Goal: Find specific page/section: Find specific page/section

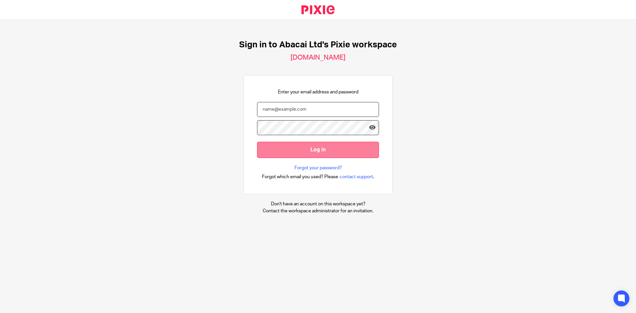
type input "hedyeh@abacai.co.uk"
click at [321, 150] on input "Log in" at bounding box center [318, 150] width 122 height 16
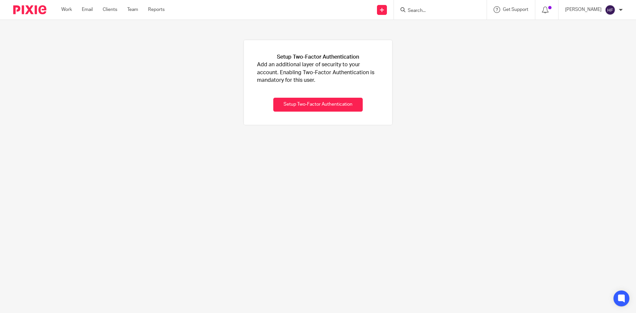
click at [427, 4] on div at bounding box center [440, 10] width 93 height 20
click at [427, 9] on input "Search" at bounding box center [437, 11] width 60 height 6
type input "licckd"
click at [445, 21] on div "Lickd Ltd" at bounding box center [447, 26] width 93 height 21
click at [445, 32] on div "Lickd Ltd" at bounding box center [447, 26] width 93 height 21
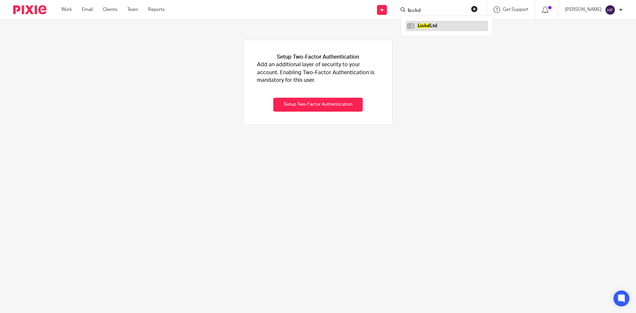
click at [440, 26] on link at bounding box center [447, 26] width 82 height 10
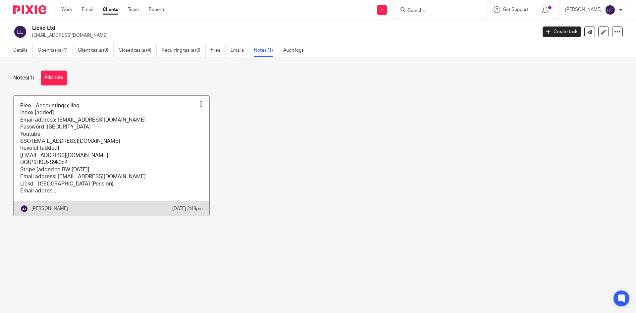
click at [139, 155] on link at bounding box center [112, 156] width 196 height 121
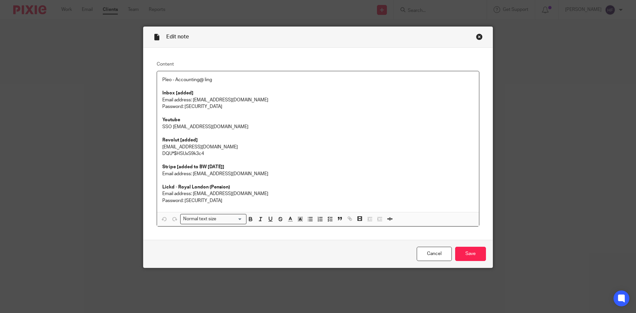
click at [477, 40] on div "Edit note" at bounding box center [317, 37] width 349 height 21
click at [476, 34] on div "Close this dialog window" at bounding box center [479, 36] width 7 height 7
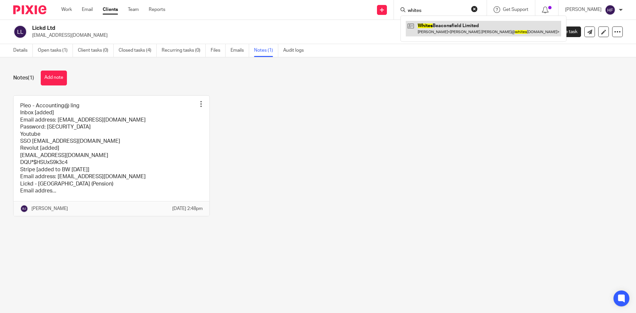
type input "whites"
click at [449, 32] on link at bounding box center [483, 28] width 155 height 15
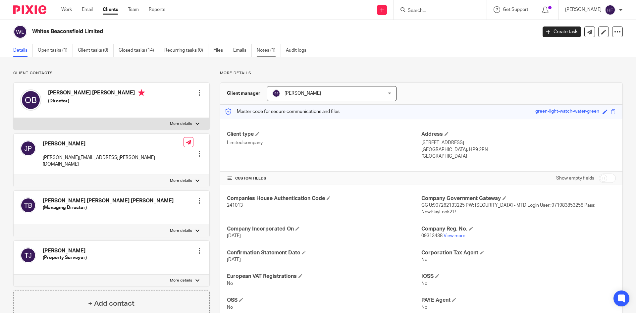
click at [266, 51] on link "Notes (1)" at bounding box center [269, 50] width 24 height 13
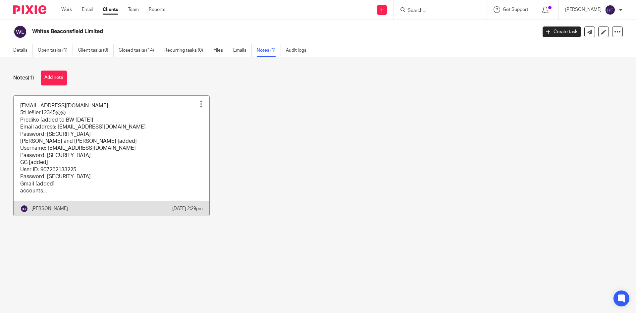
click at [90, 182] on link at bounding box center [112, 156] width 196 height 121
